Goal: Transaction & Acquisition: Purchase product/service

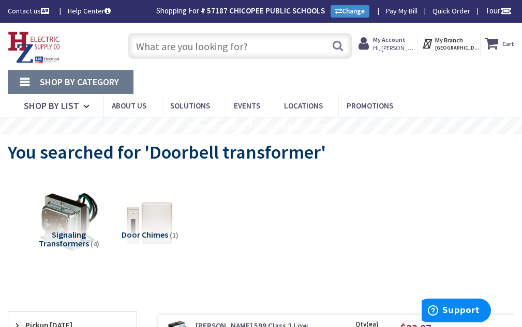
click at [506, 43] on strong "Cart" at bounding box center [508, 43] width 12 height 19
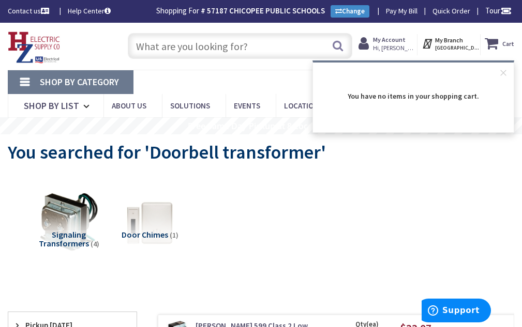
click at [232, 39] on input "text" at bounding box center [240, 46] width 224 height 26
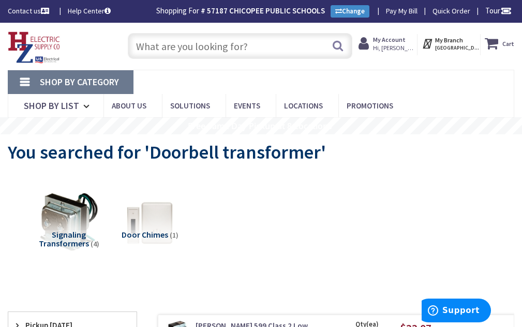
click at [159, 46] on input "text" at bounding box center [240, 46] width 224 height 26
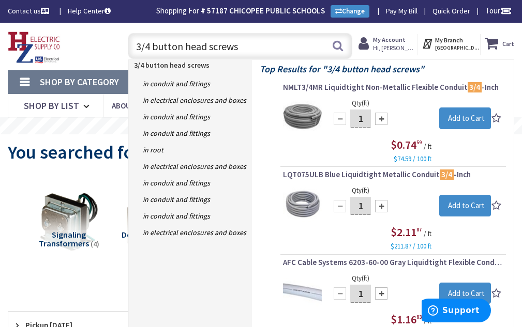
type input "3/4 button head screw"
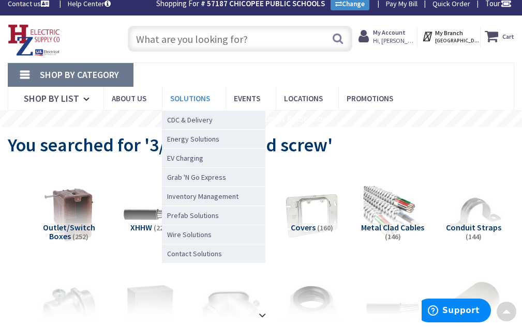
scroll to position [2, 0]
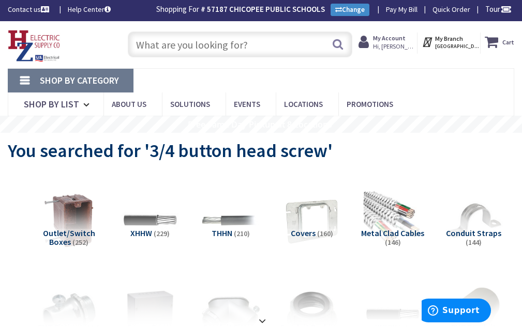
click at [177, 50] on input "text" at bounding box center [240, 45] width 224 height 26
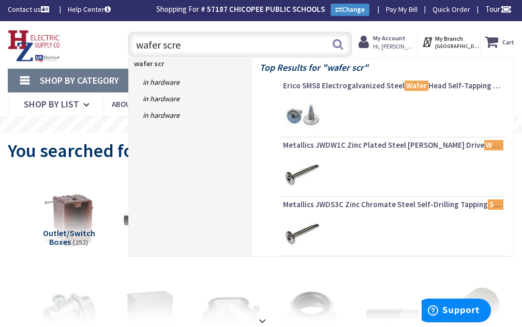
type input "wafer screw"
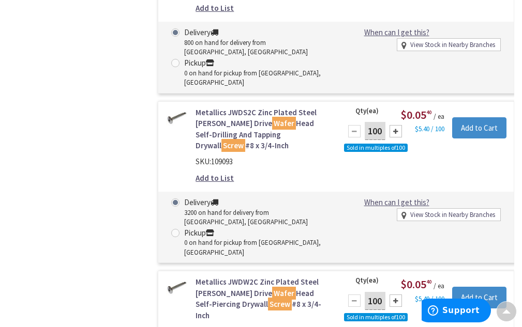
scroll to position [725, 0]
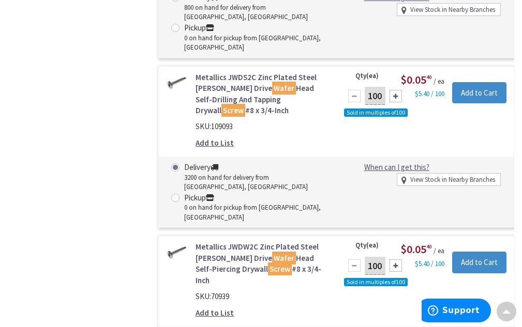
click at [392, 259] on div at bounding box center [395, 265] width 12 height 12
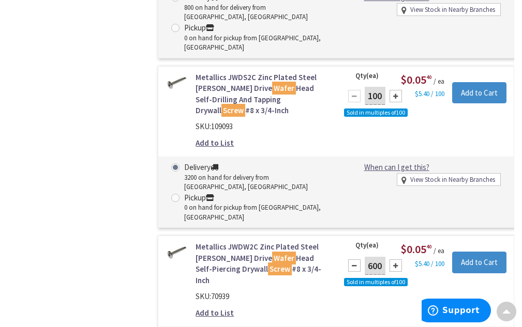
click at [354, 259] on div at bounding box center [354, 265] width 12 height 12
click at [391, 259] on div at bounding box center [395, 265] width 12 height 12
type input "600"
click at [477, 252] on input "Add to Cart" at bounding box center [479, 263] width 54 height 22
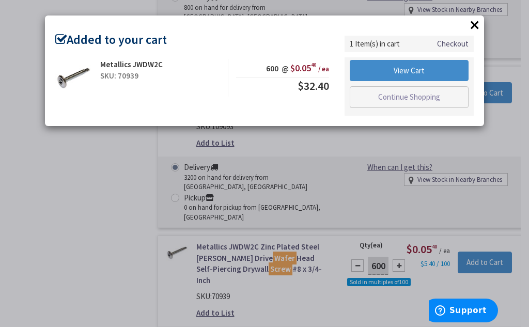
click at [475, 25] on button "×" at bounding box center [475, 25] width 16 height 16
